Goal: Find specific page/section: Find specific page/section

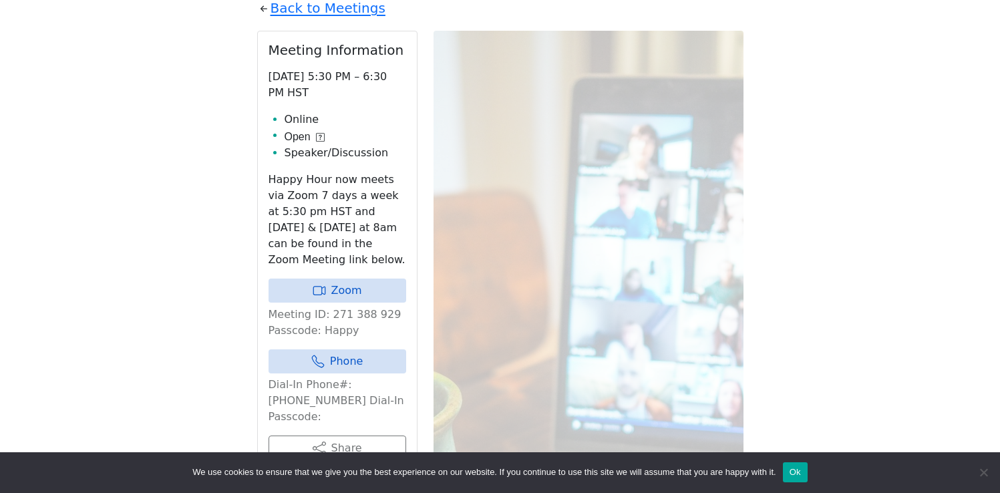
scroll to position [717, 0]
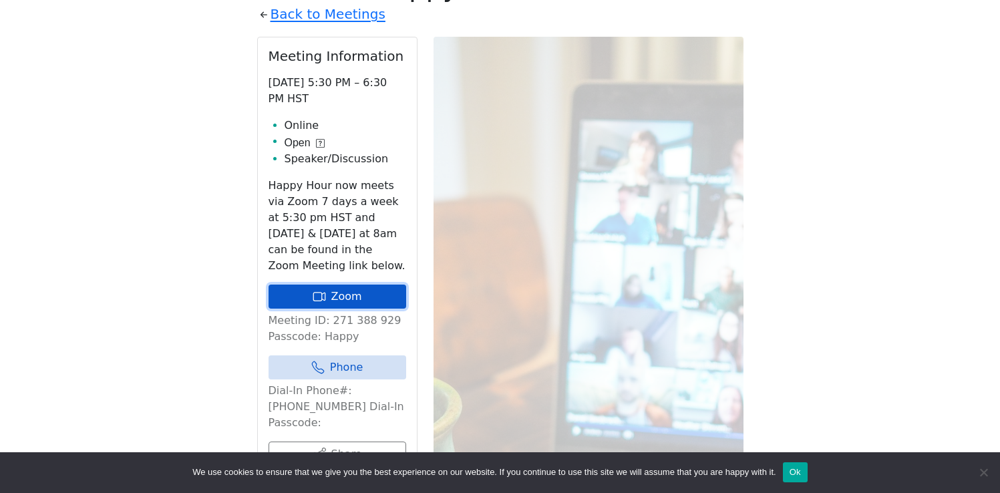
click at [340, 285] on link "Zoom" at bounding box center [338, 297] width 138 height 24
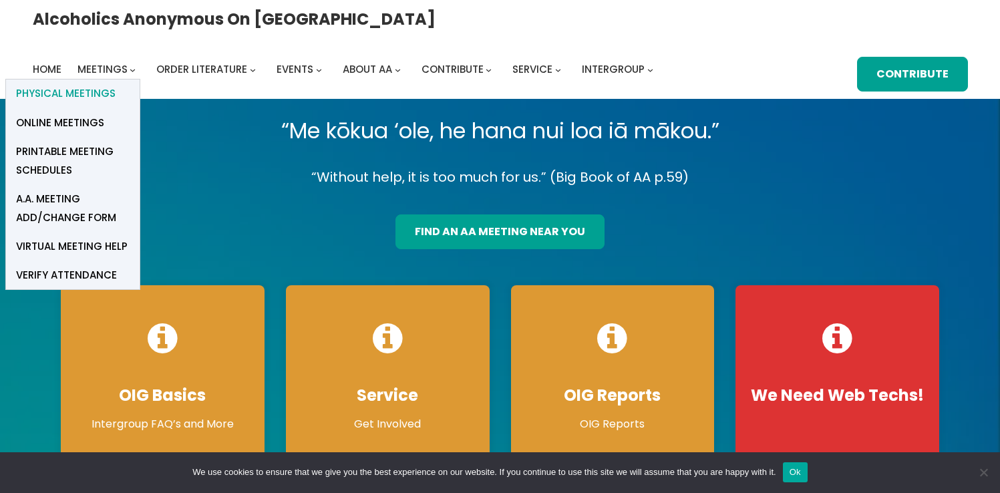
click at [116, 84] on span "Physical Meetings" at bounding box center [66, 93] width 100 height 19
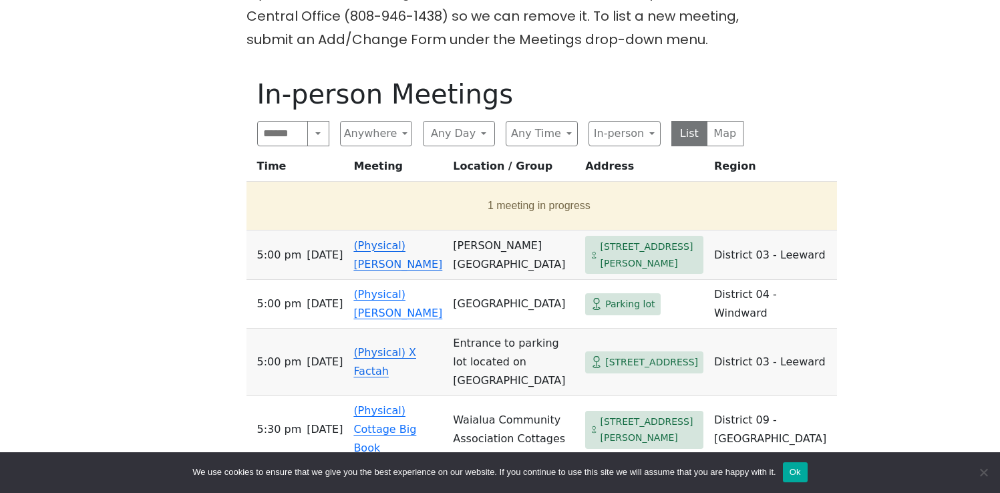
scroll to position [611, 0]
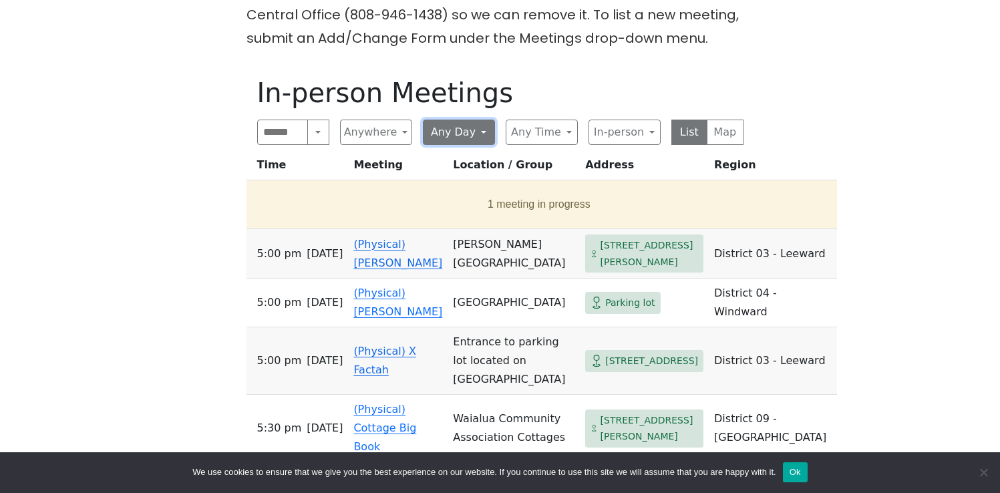
click at [463, 120] on button "Any Day" at bounding box center [459, 132] width 72 height 25
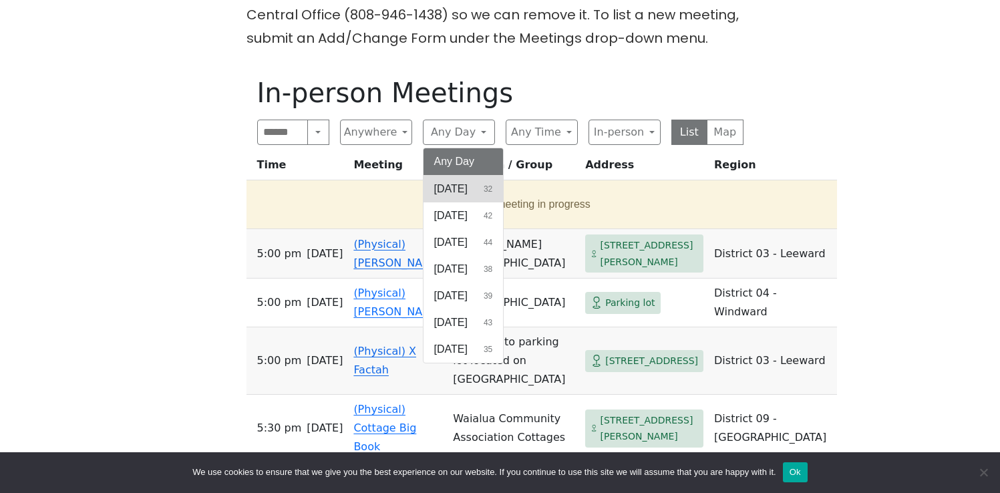
click at [452, 181] on span "Sunday" at bounding box center [450, 189] width 33 height 16
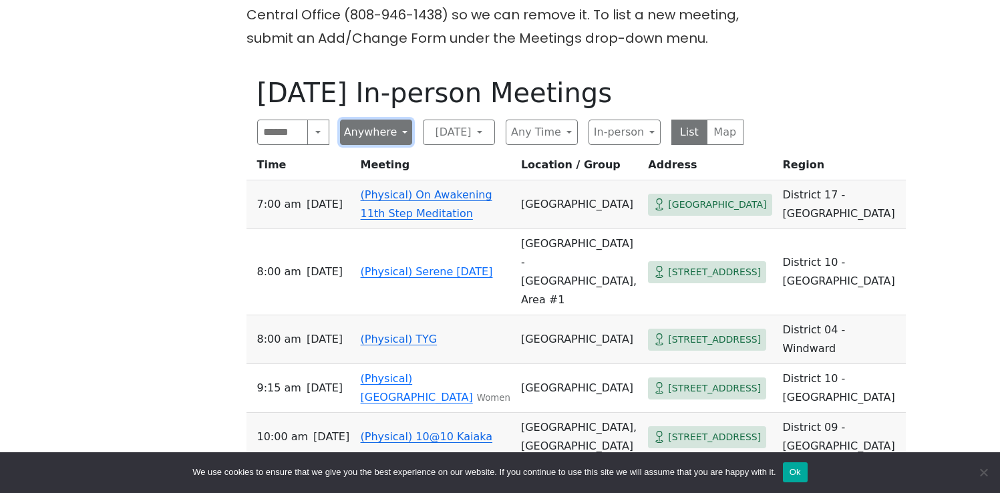
click at [356, 120] on button "Anywhere" at bounding box center [376, 132] width 72 height 25
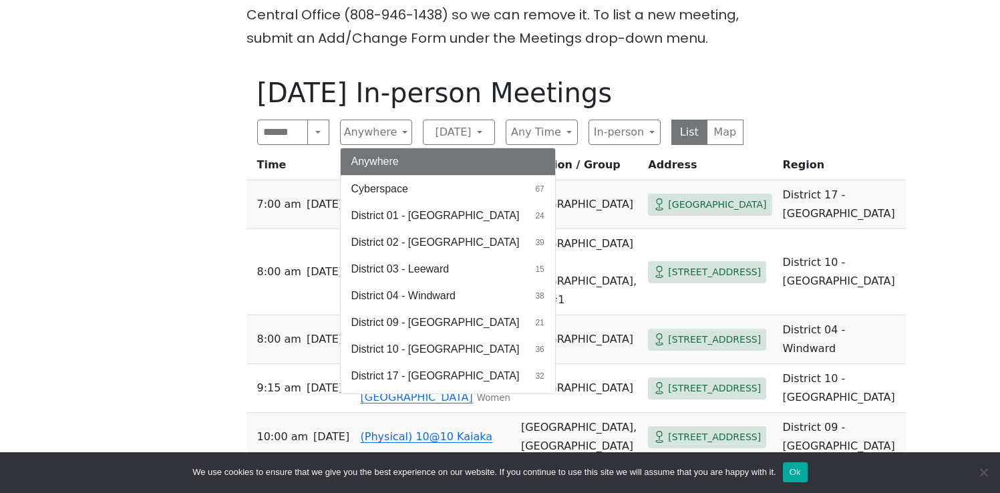
click at [704, 77] on h1 "Sunday In-person Meetings" at bounding box center [500, 93] width 487 height 32
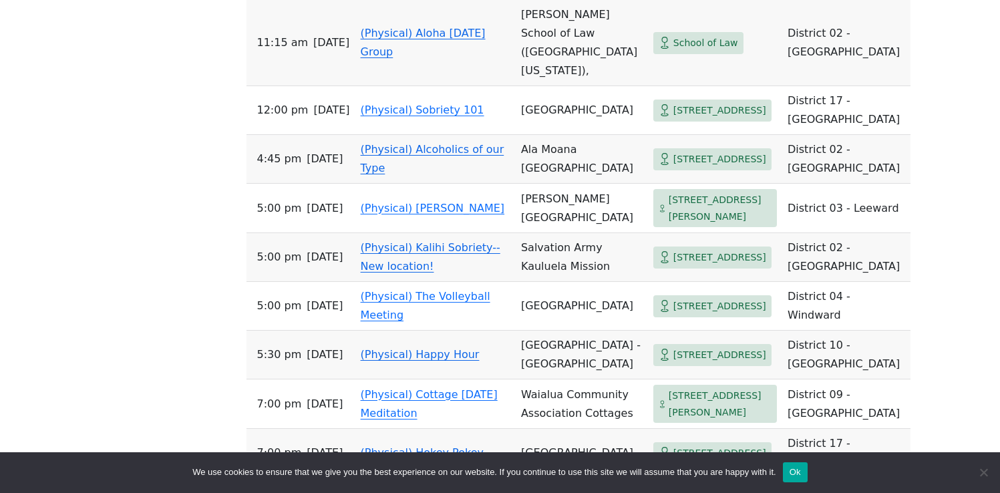
scroll to position [413, 0]
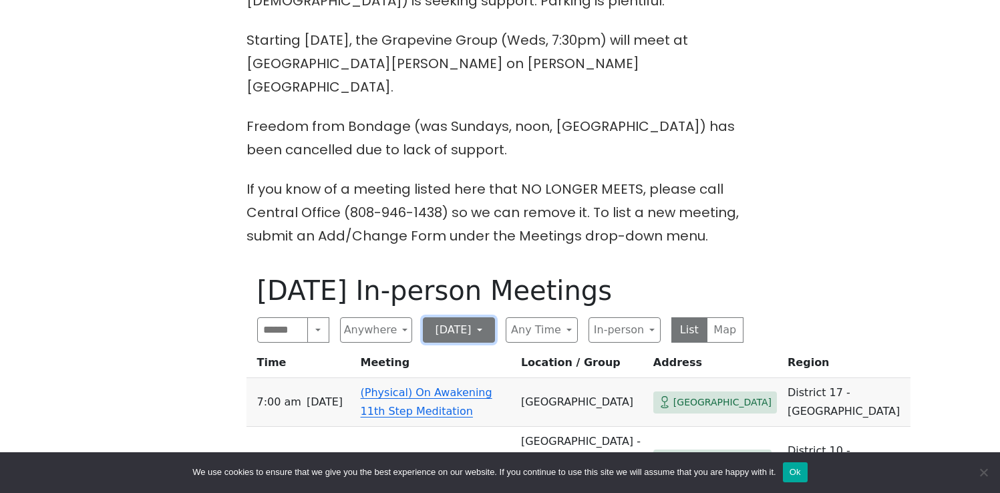
click at [465, 317] on button "Sunday" at bounding box center [459, 329] width 72 height 25
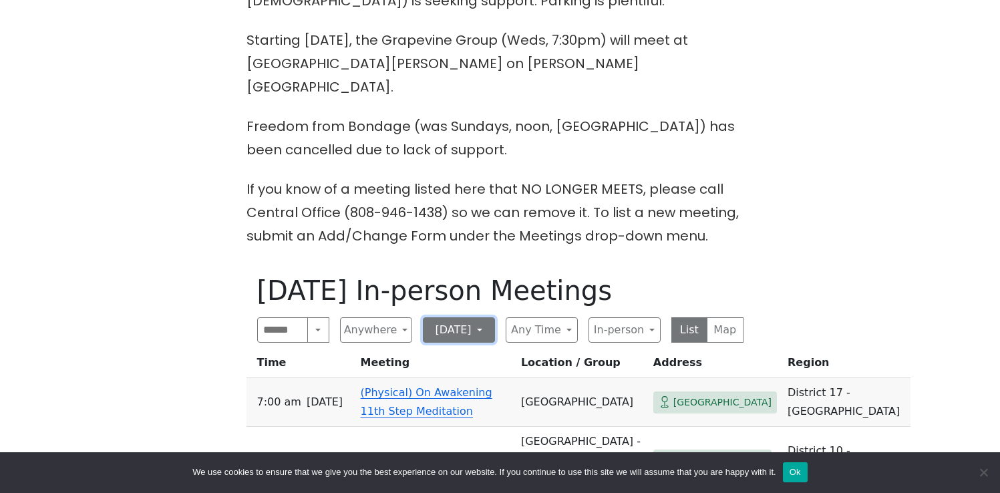
click at [454, 317] on button "Sunday" at bounding box center [459, 329] width 72 height 25
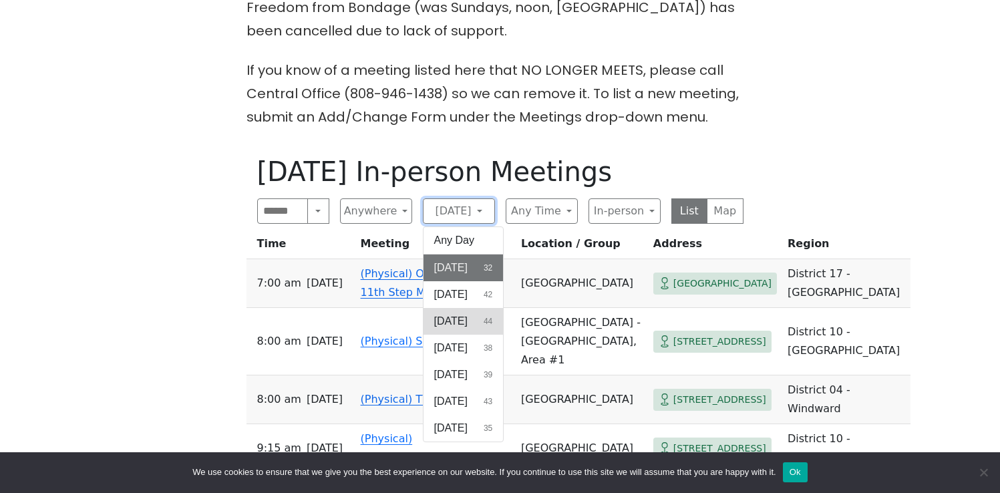
scroll to position [533, 0]
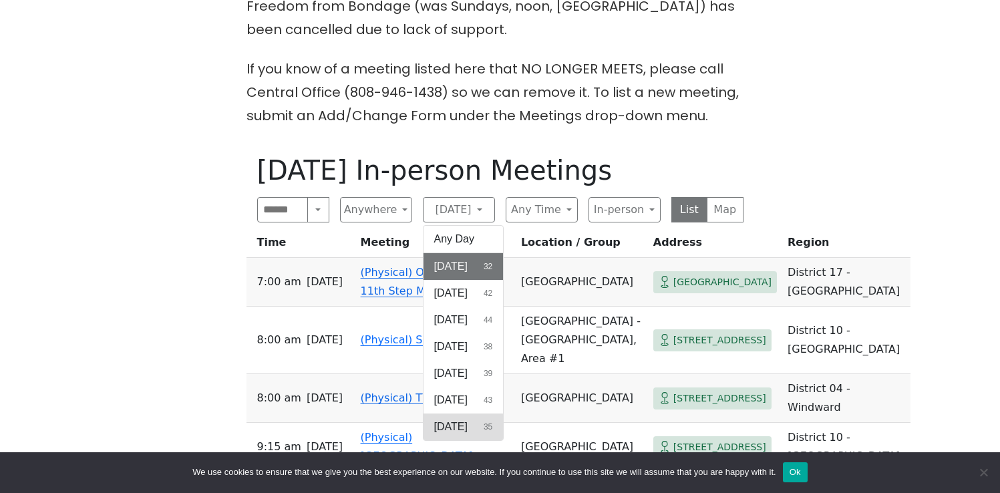
click at [455, 419] on span "Saturday" at bounding box center [450, 427] width 33 height 16
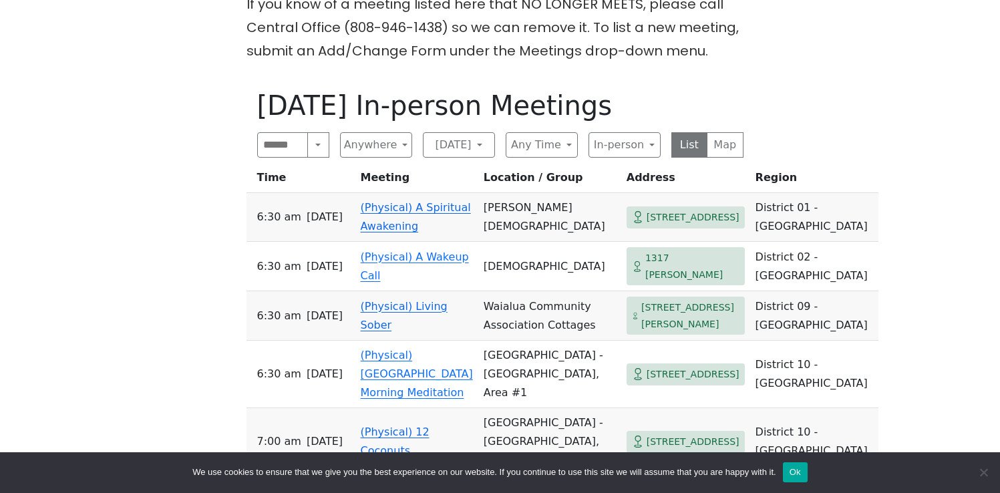
scroll to position [613, 0]
